Goal: Transaction & Acquisition: Purchase product/service

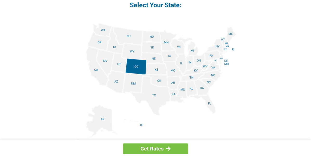
scroll to position [650, 0]
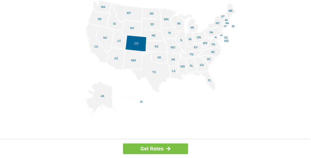
click at [155, 72] on img at bounding box center [155, 58] width 162 height 117
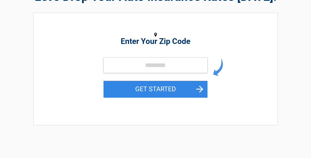
scroll to position [52, 0]
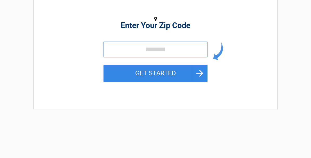
click at [157, 57] on input "tel" at bounding box center [155, 50] width 104 height 16
type input "*****"
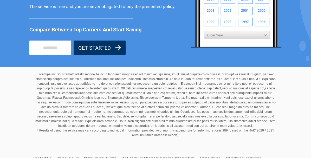
scroll to position [494, 0]
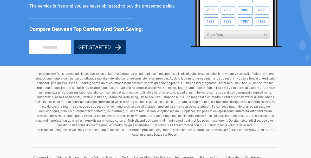
click at [213, 140] on div "Contact Us Privacy Policy State Privacy Rights Do Not Sell or Share My Personal…" at bounding box center [155, 152] width 252 height 25
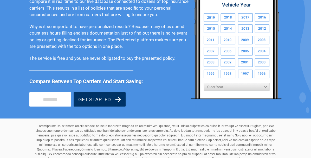
scroll to position [416, 0]
